Goal: Transaction & Acquisition: Purchase product/service

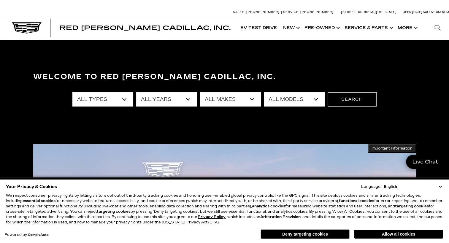
click at [334, 231] on button "Deny targeting cookies" at bounding box center [305, 235] width 89 height 10
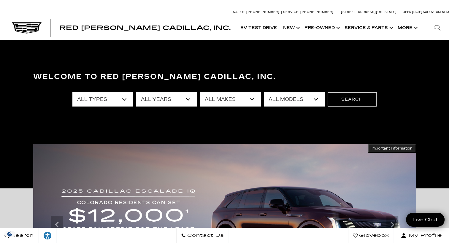
click at [116, 94] on select "All Types New Used Certified Used Demo" at bounding box center [102, 99] width 61 height 14
select select "New"
click at [72, 92] on select "All Types New Used Certified Used Demo" at bounding box center [102, 99] width 61 height 14
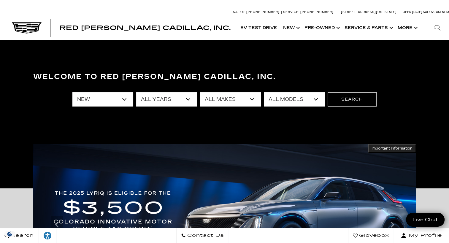
click at [221, 99] on select "All Makes Cadillac" at bounding box center [230, 99] width 61 height 14
select select "Cadillac"
click at [200, 92] on select "All Makes Cadillac" at bounding box center [230, 99] width 61 height 14
click at [296, 96] on select "All Models CT4 Escalade Escalade ESV ESCALADE IQ ESCALADE IQL LYRIQ OPTIQ VISTI…" at bounding box center [294, 99] width 61 height 14
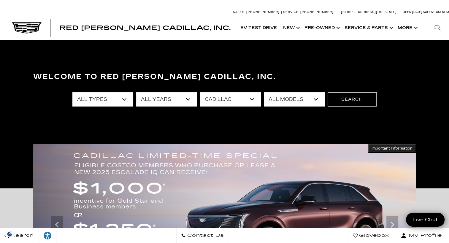
select select "ESCALADE IQL"
click at [264, 92] on select "All Models CT4 Escalade Escalade ESV ESCALADE IQ ESCALADE IQL LYRIQ OPTIQ VISTI…" at bounding box center [294, 99] width 61 height 14
click at [350, 98] on button "Search" at bounding box center [352, 99] width 49 height 14
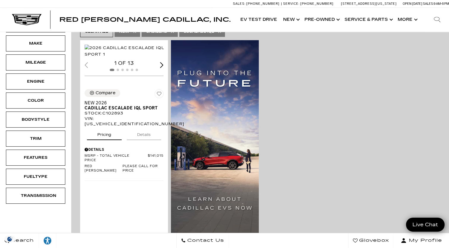
scroll to position [119, 0]
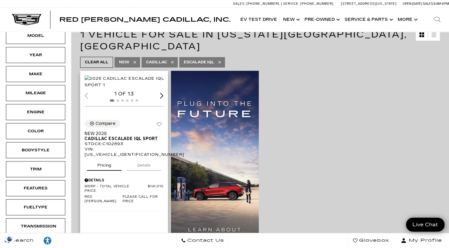
click at [163, 98] on div "Next slide" at bounding box center [162, 96] width 4 height 6
click at [143, 83] on img "2 / 6" at bounding box center [125, 81] width 80 height 13
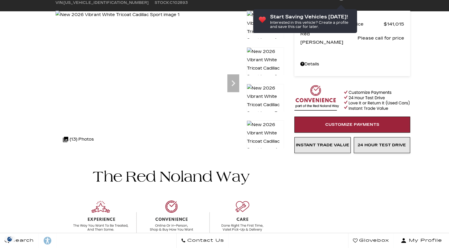
scroll to position [30, 0]
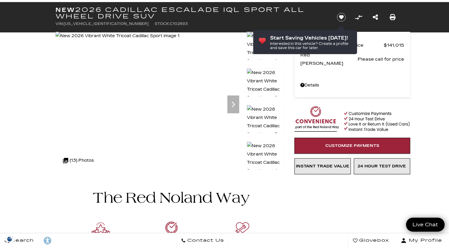
click at [263, 156] on img at bounding box center [265, 158] width 37 height 34
click at [265, 150] on img at bounding box center [265, 158] width 37 height 34
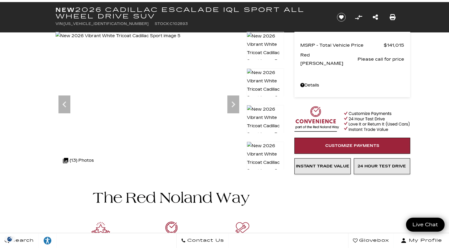
click at [265, 149] on img at bounding box center [265, 158] width 37 height 34
click at [276, 109] on img at bounding box center [265, 122] width 37 height 34
click at [272, 74] on img at bounding box center [265, 85] width 37 height 34
click at [267, 111] on img at bounding box center [265, 122] width 37 height 34
click at [273, 149] on img at bounding box center [265, 158] width 37 height 34
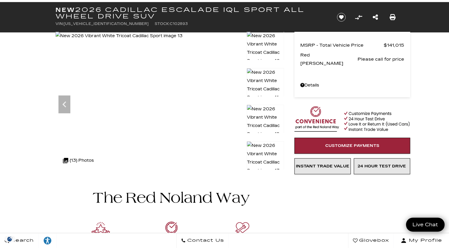
click at [270, 44] on img at bounding box center [265, 48] width 37 height 34
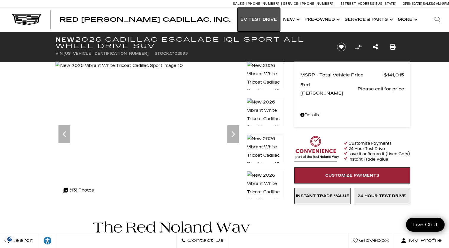
click at [267, 20] on link "EV Test Drive" at bounding box center [259, 20] width 43 height 24
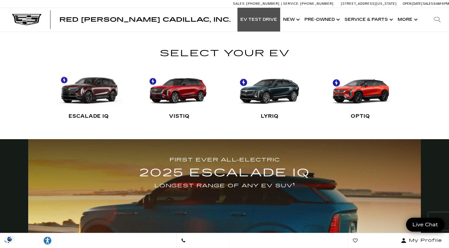
click at [186, 88] on link "VISTIQ" at bounding box center [179, 94] width 67 height 59
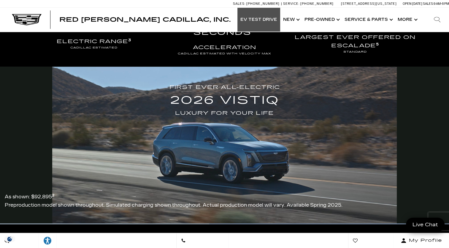
scroll to position [407, 0]
